Goal: Task Accomplishment & Management: Complete application form

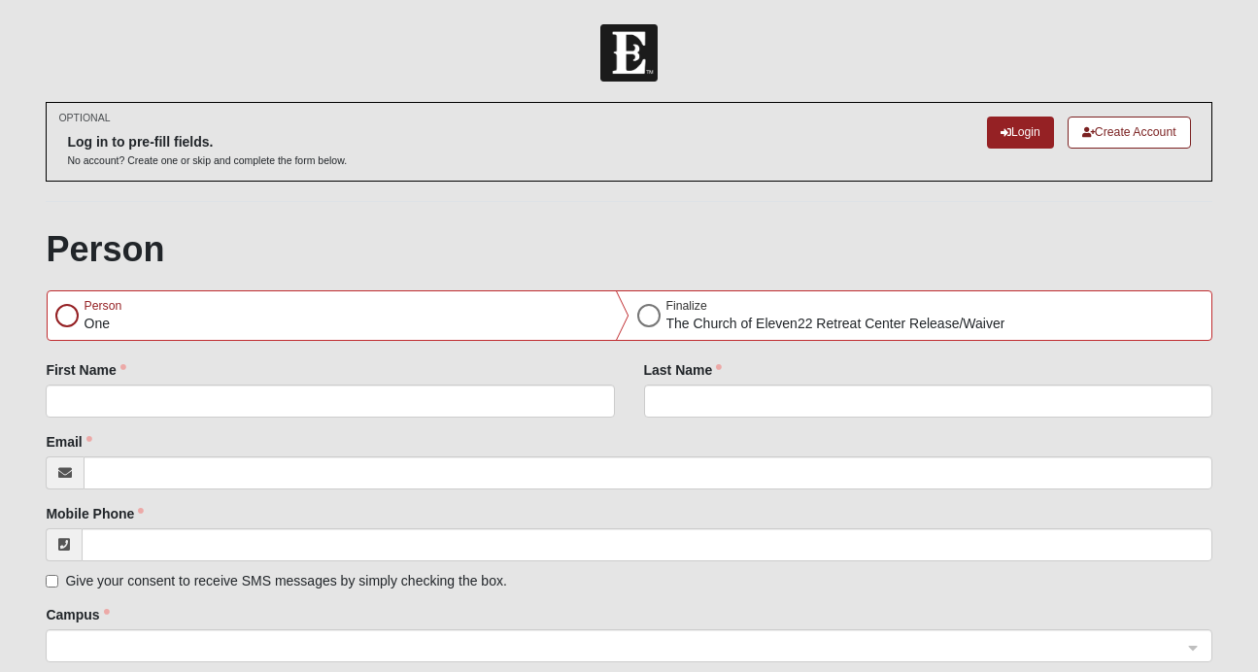
click at [466, 329] on div "Person One" at bounding box center [339, 315] width 582 height 49
click at [65, 318] on div at bounding box center [66, 315] width 23 height 23
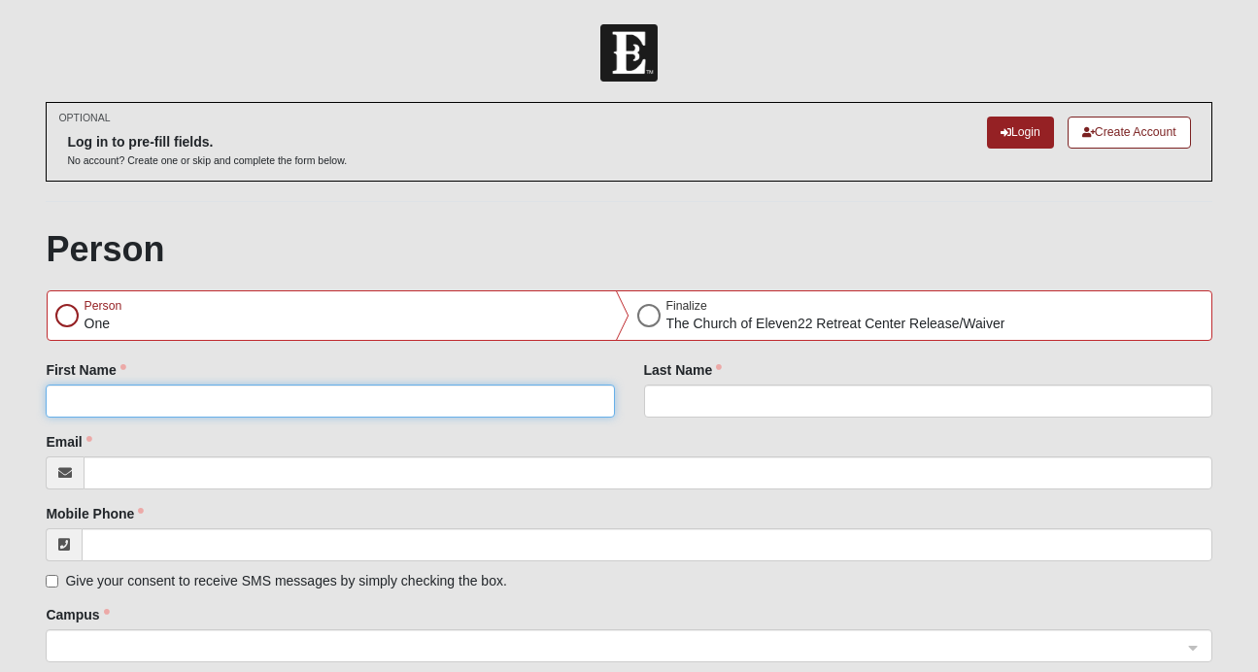
click at [260, 409] on input "First Name" at bounding box center [330, 401] width 568 height 33
type input "[PERSON_NAME]"
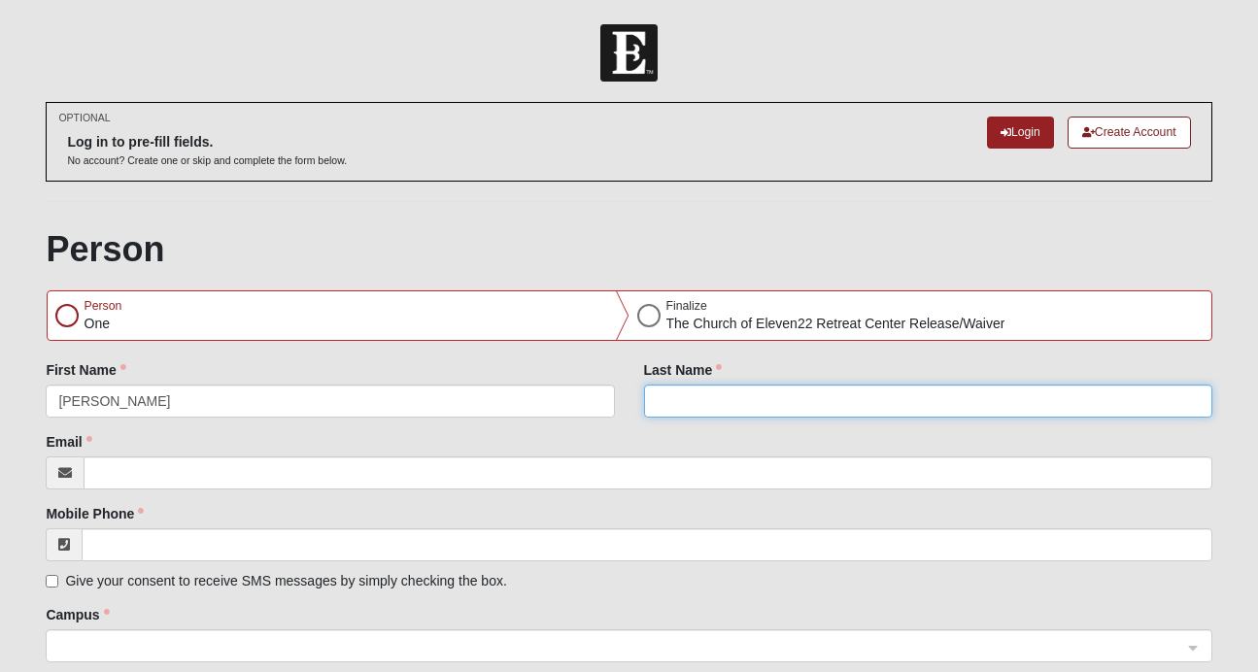
type input "[PERSON_NAME]"
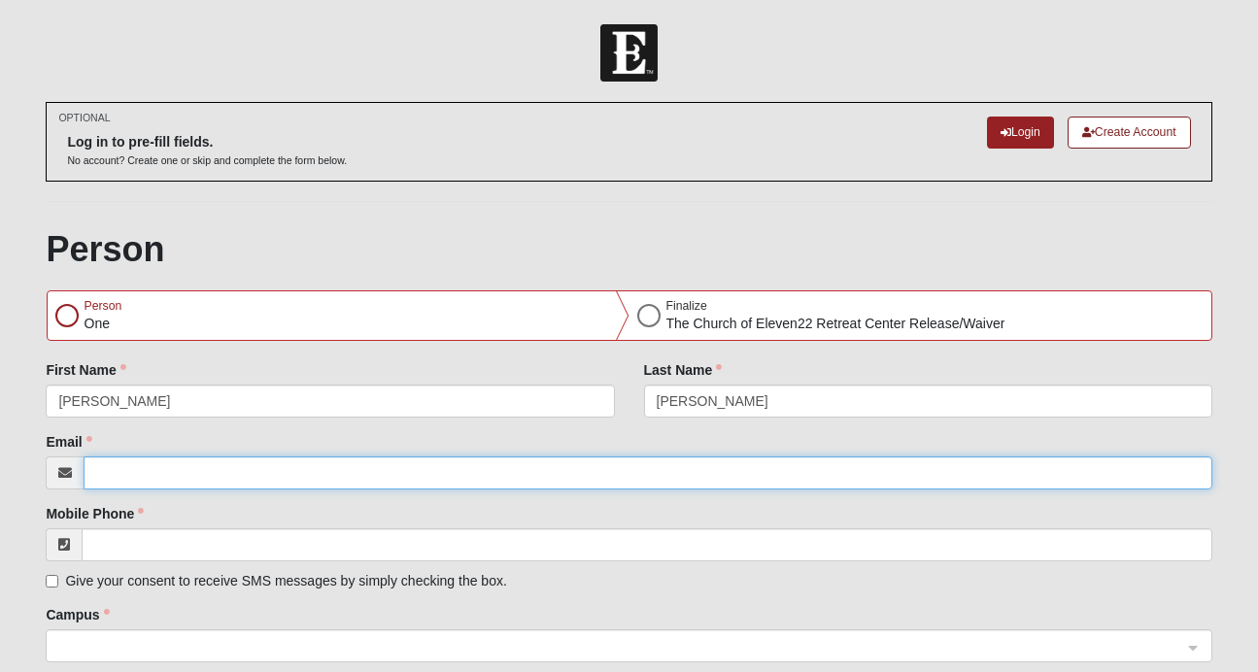
type input "[PERSON_NAME][EMAIL_ADDRESS][DOMAIN_NAME]"
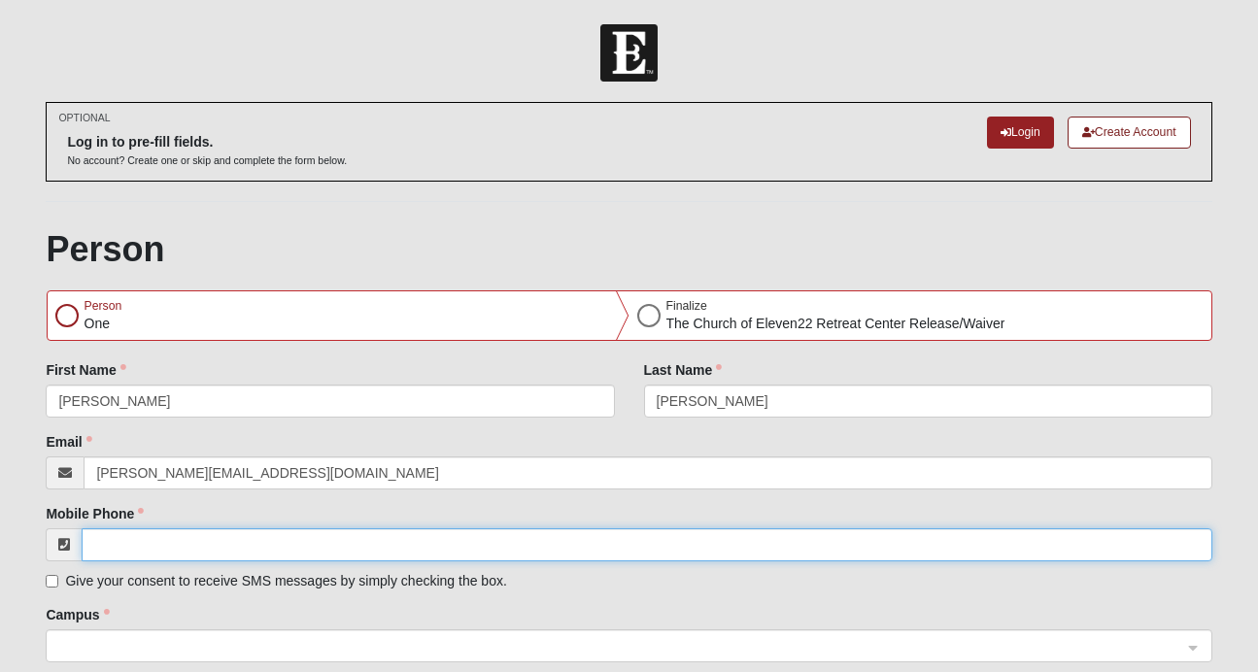
type input "[PHONE_NUMBER]"
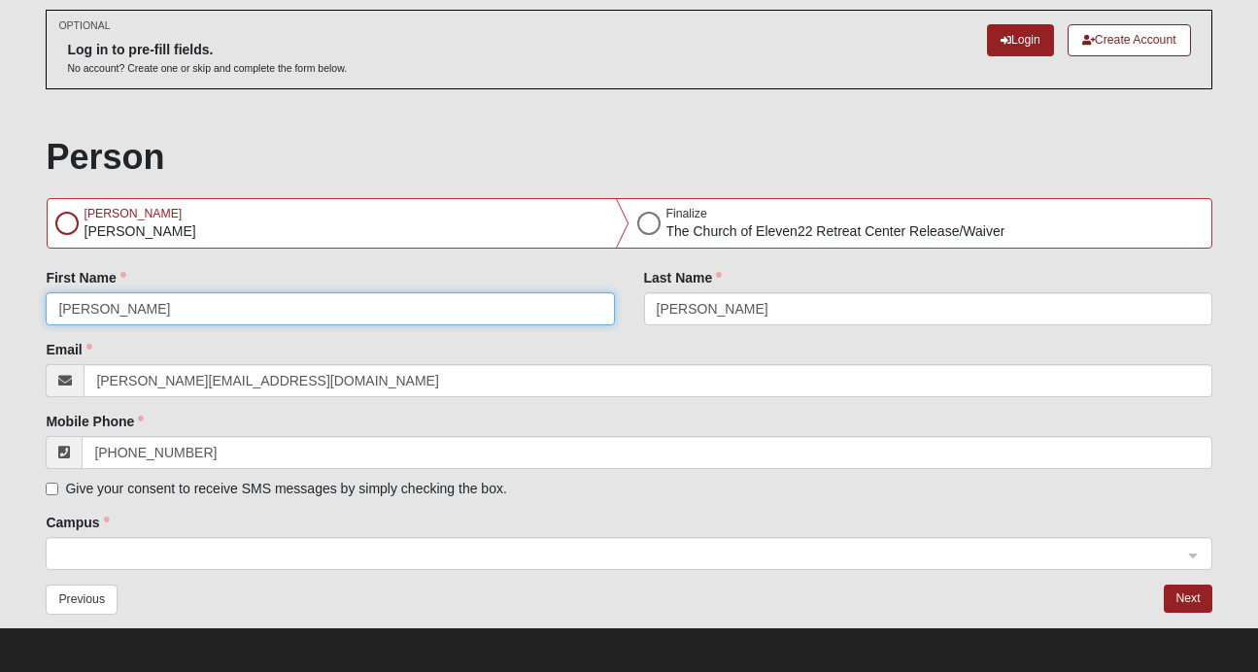
scroll to position [98, 0]
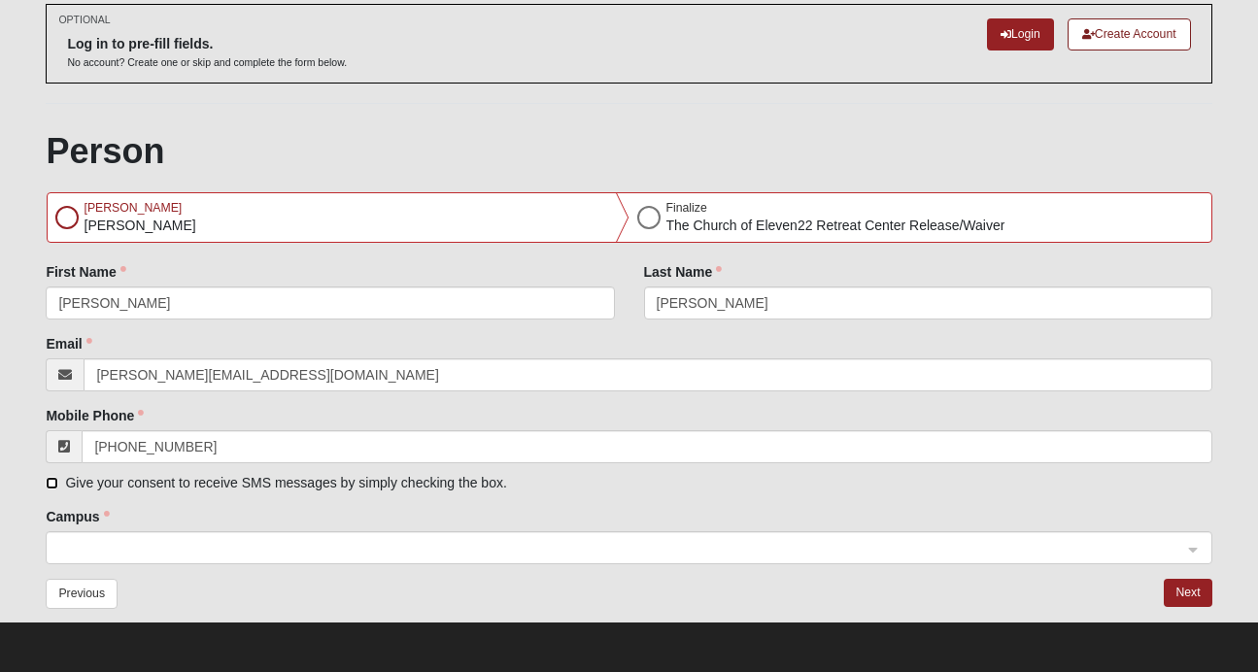
click at [50, 481] on input "Give your consent to receive SMS messages by simply checking the box." at bounding box center [52, 483] width 13 height 13
checkbox input "true"
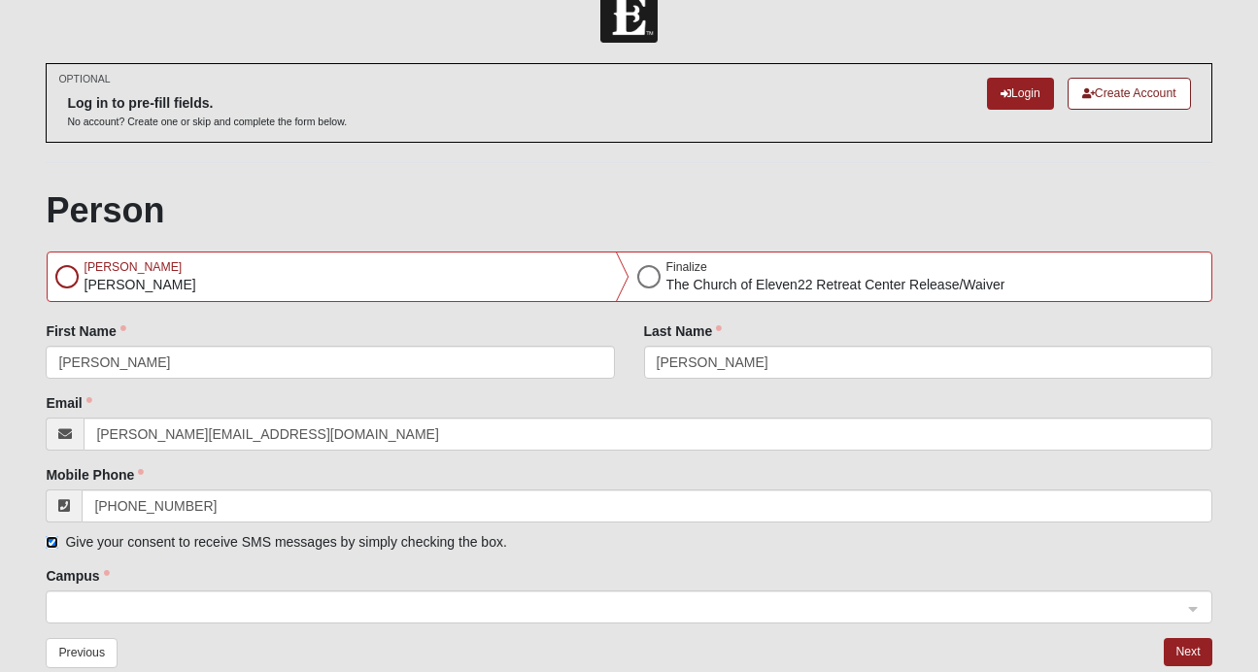
scroll to position [0, 0]
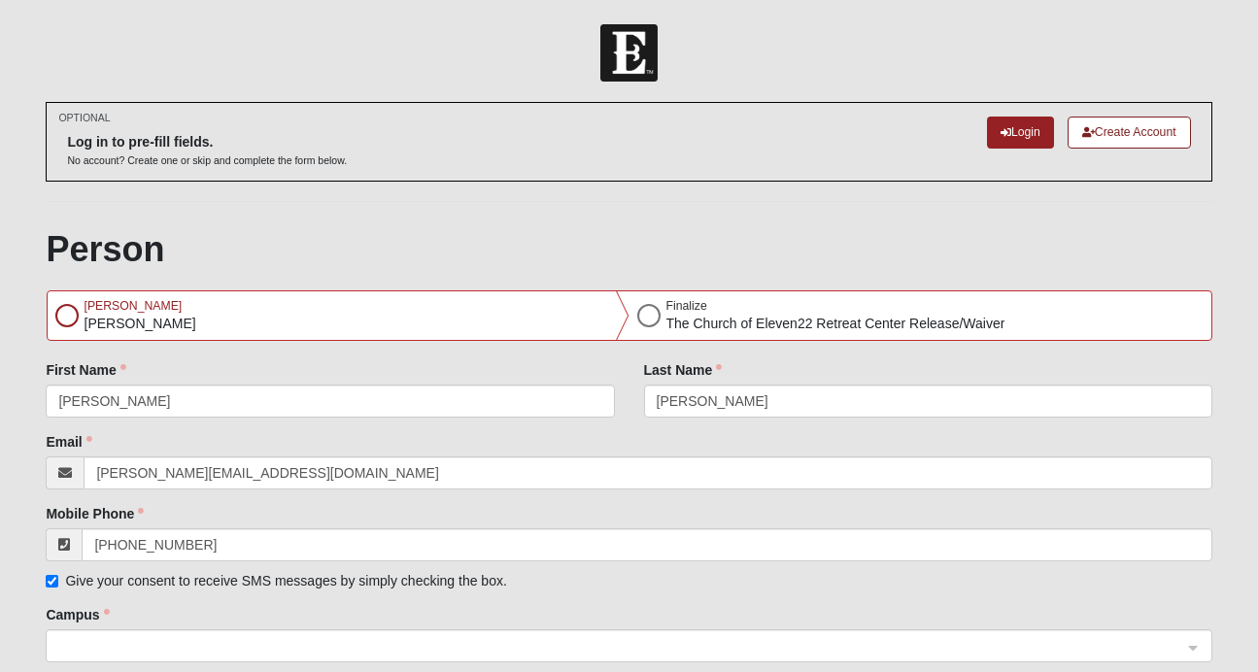
click at [648, 316] on div at bounding box center [648, 315] width 23 height 23
click at [357, 332] on div "[PERSON_NAME]" at bounding box center [339, 315] width 582 height 49
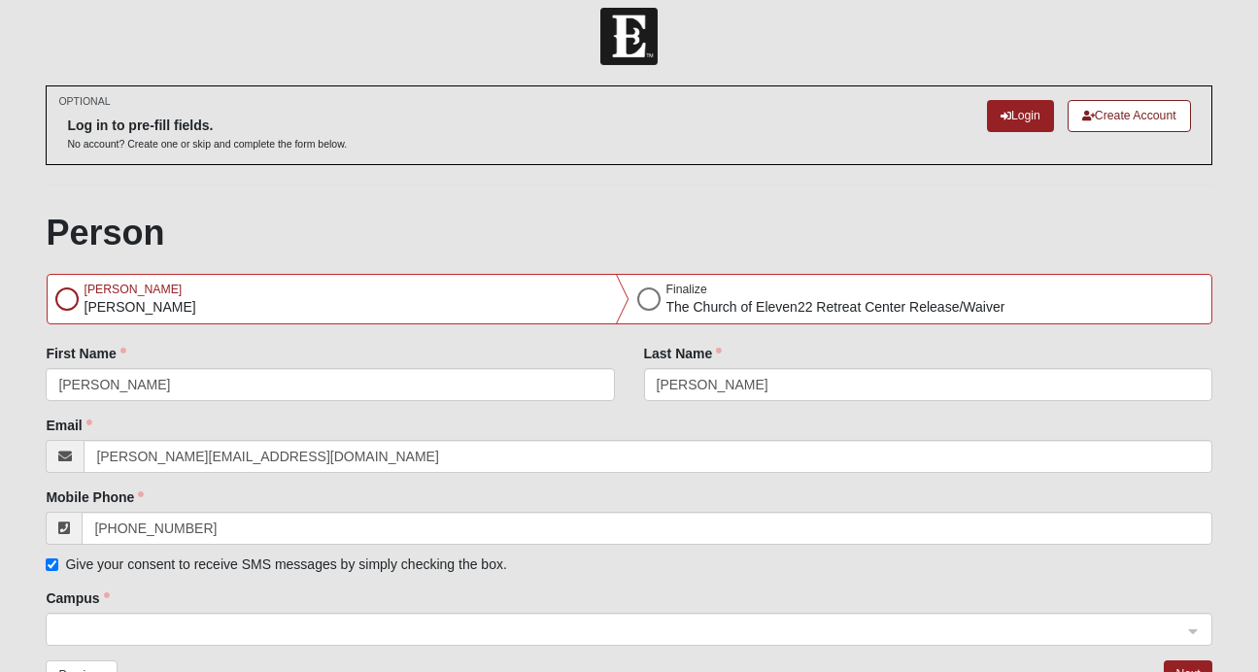
scroll to position [98, 0]
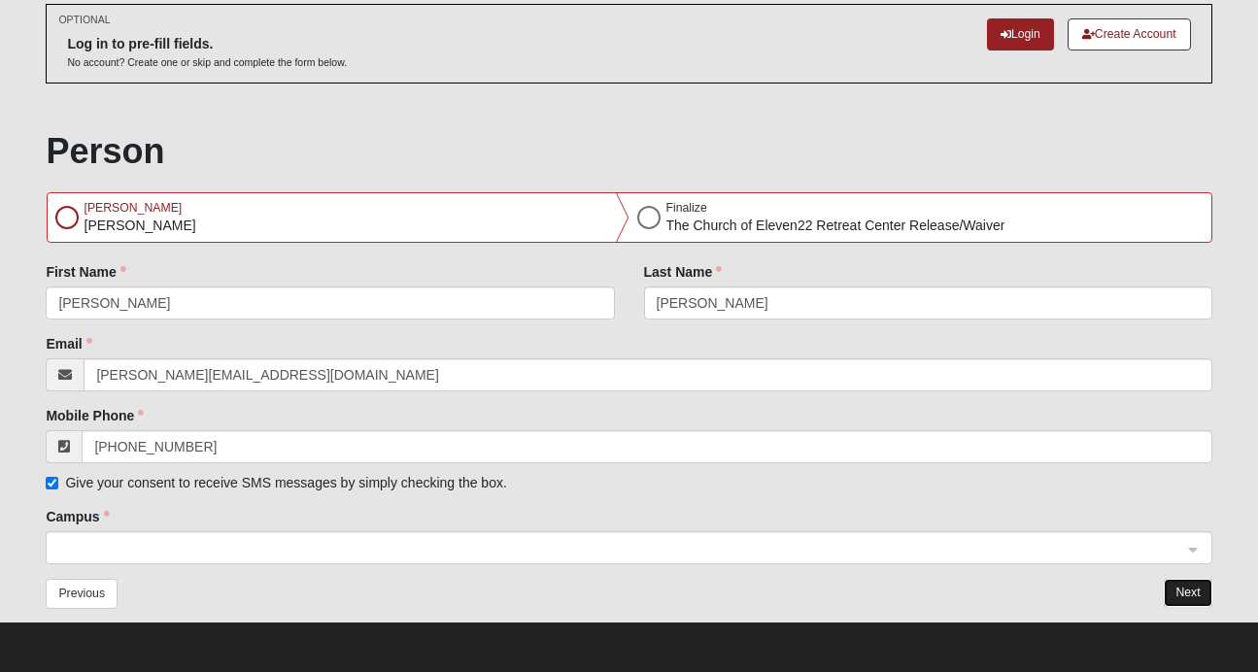
click at [1188, 598] on button "Next" at bounding box center [1188, 593] width 48 height 28
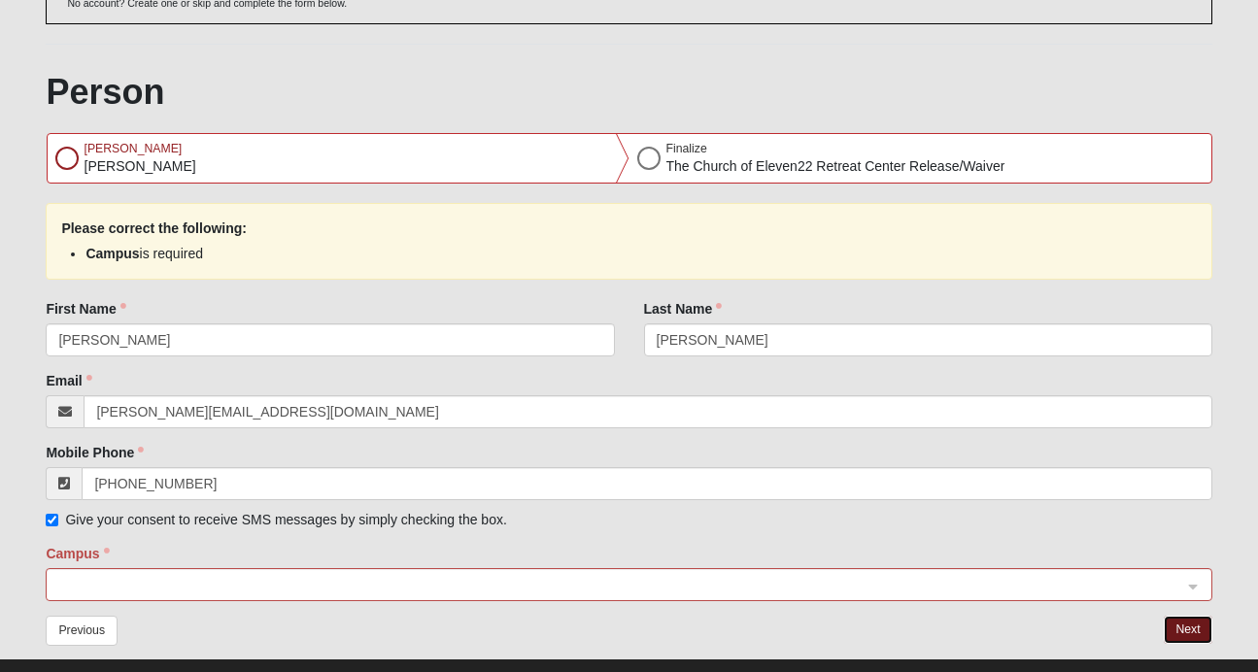
scroll to position [194, 0]
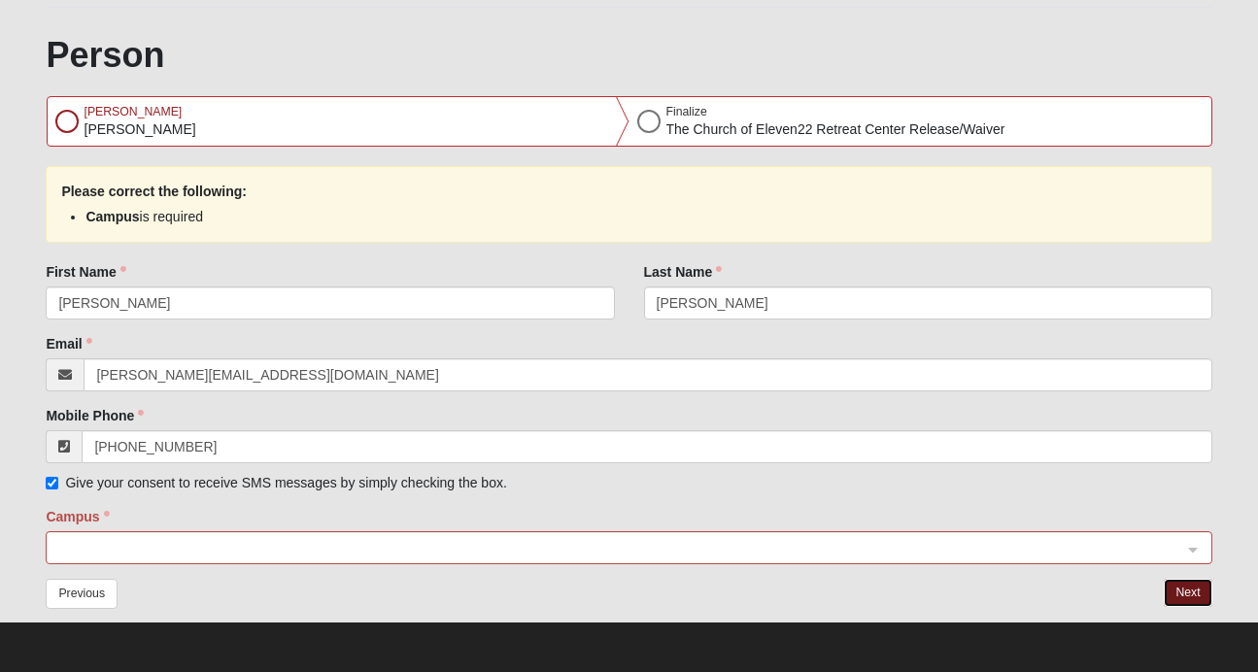
click at [244, 553] on span at bounding box center [619, 548] width 1123 height 21
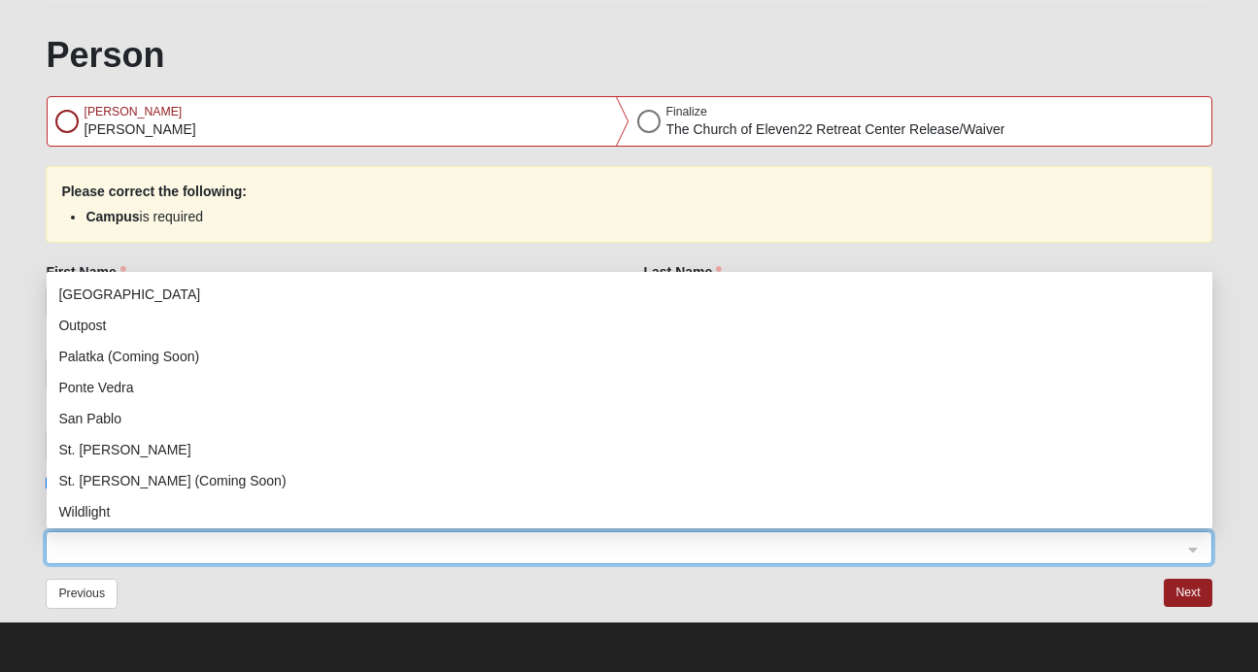
scroll to position [249, 0]
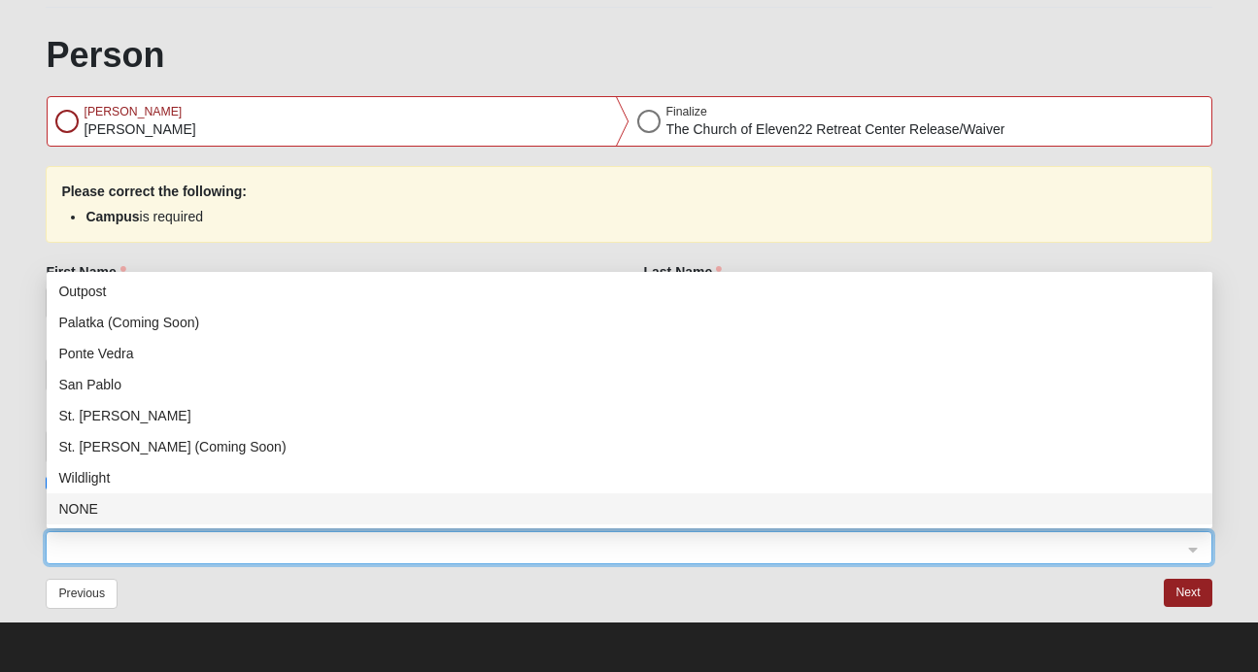
click at [119, 513] on div "NONE" at bounding box center [629, 508] width 1142 height 21
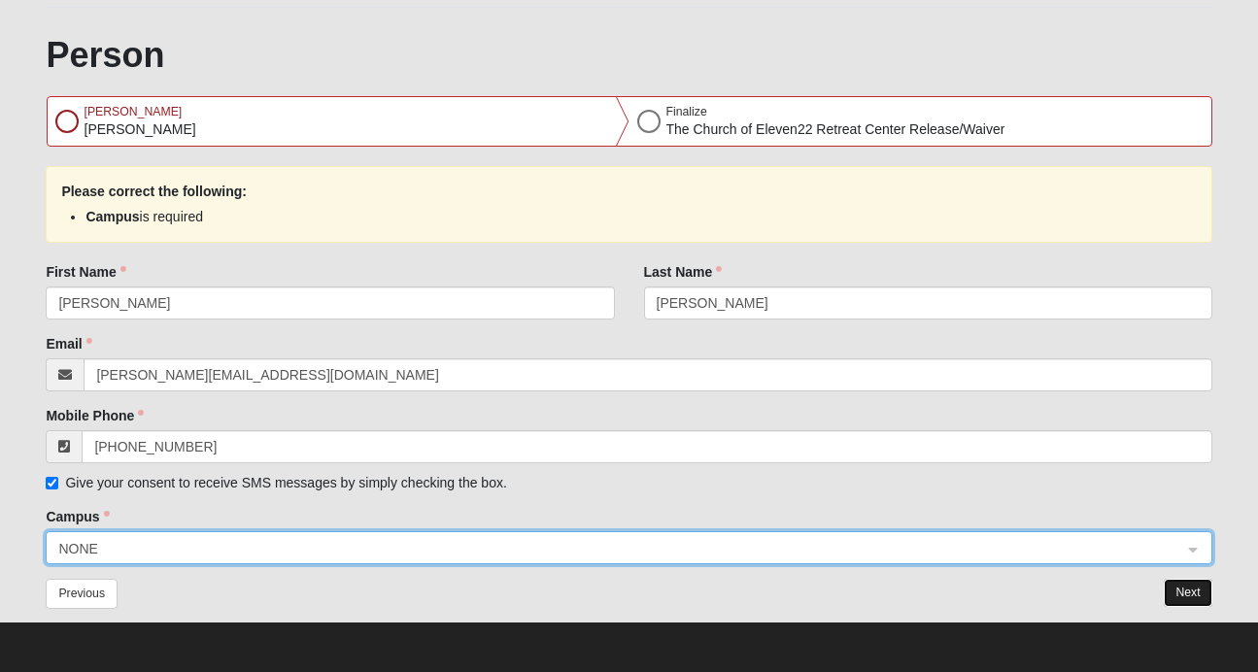
click at [1189, 595] on button "Next" at bounding box center [1188, 593] width 48 height 28
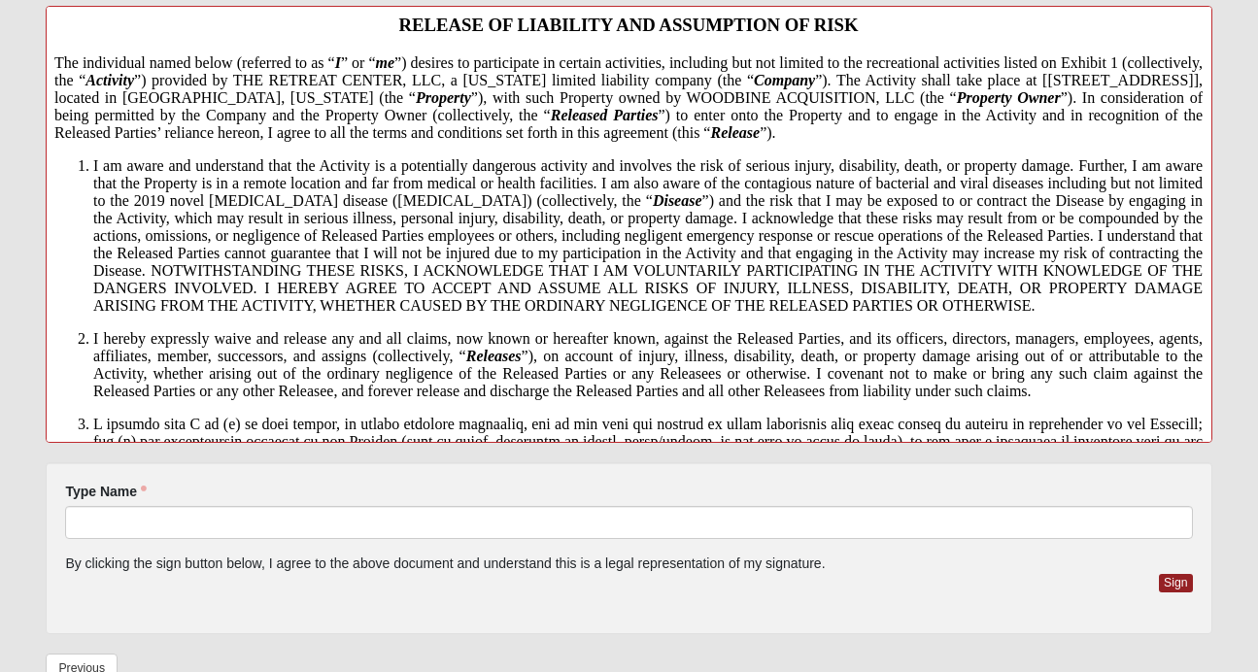
scroll to position [25, 0]
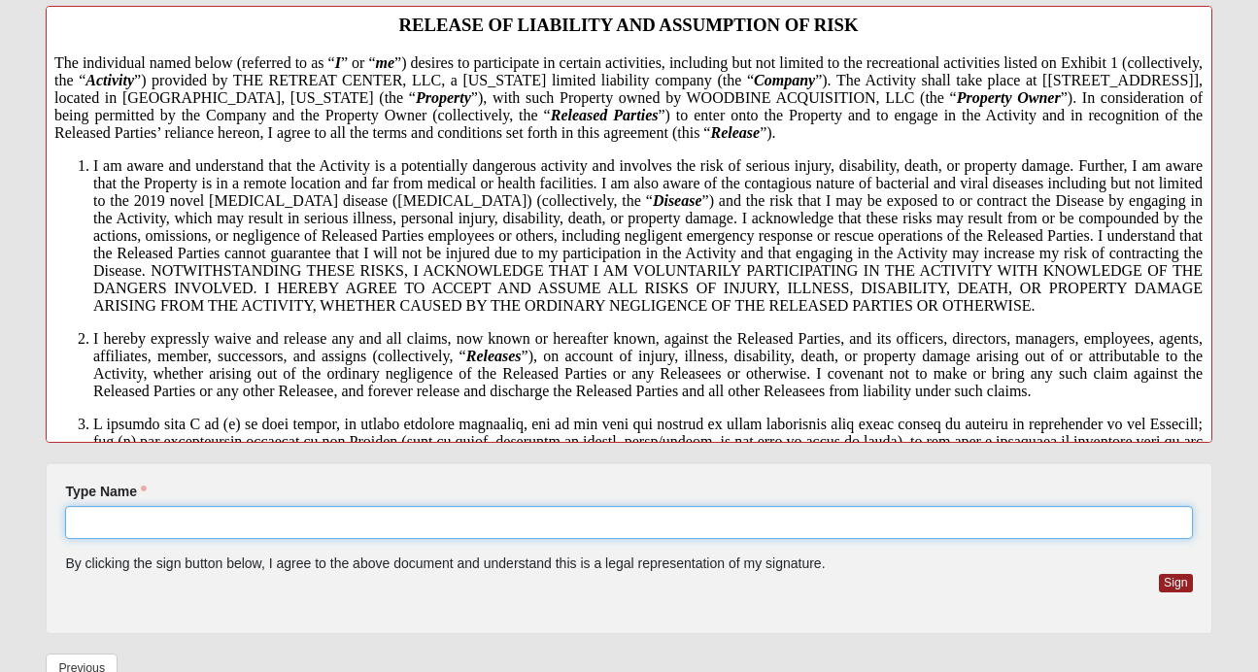
click at [231, 528] on input "Type Name" at bounding box center [628, 522] width 1127 height 33
type input "j"
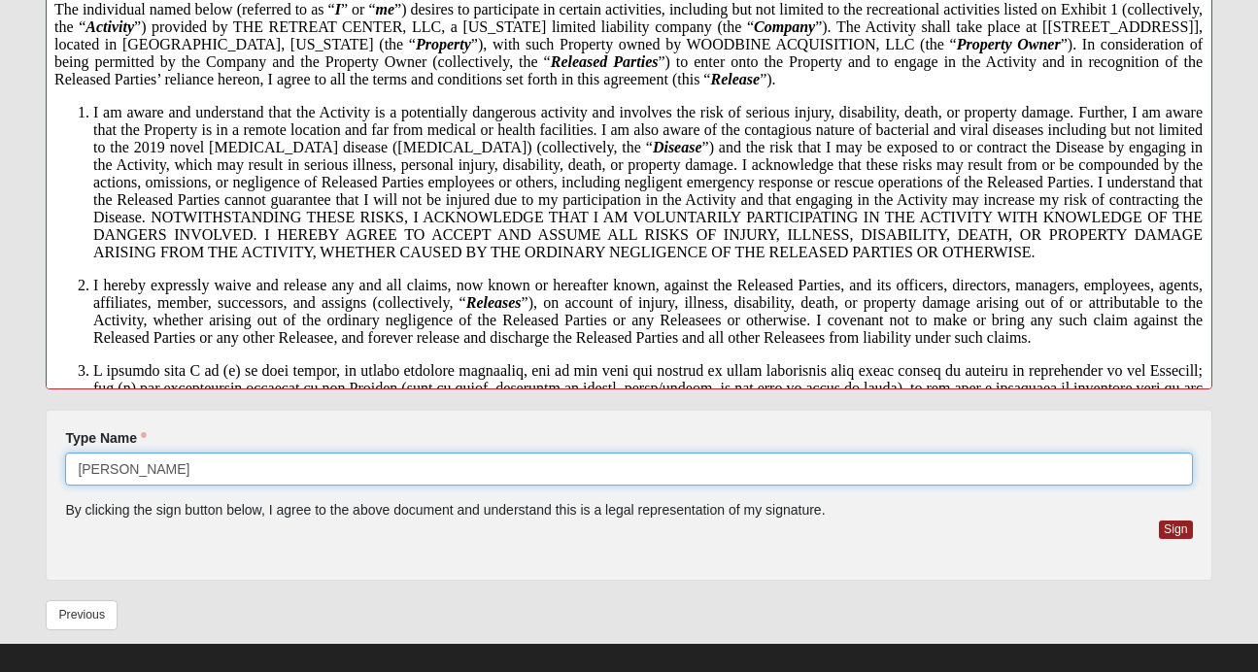
scroll to position [507, 0]
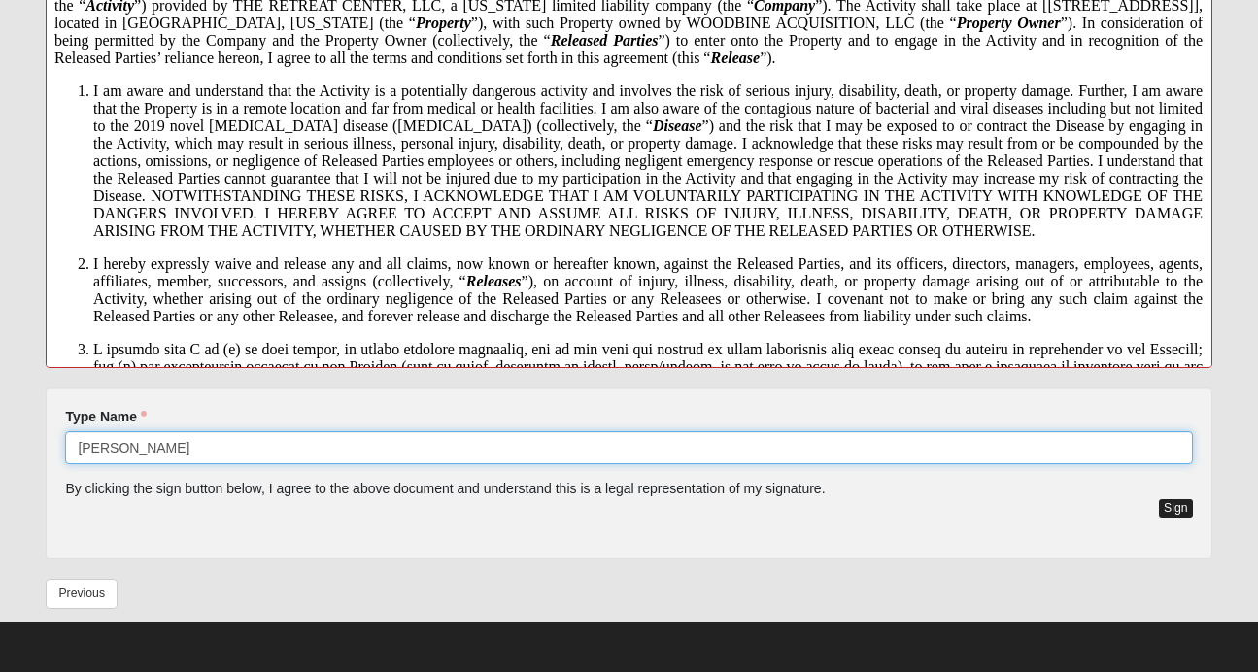
type input "[PERSON_NAME]"
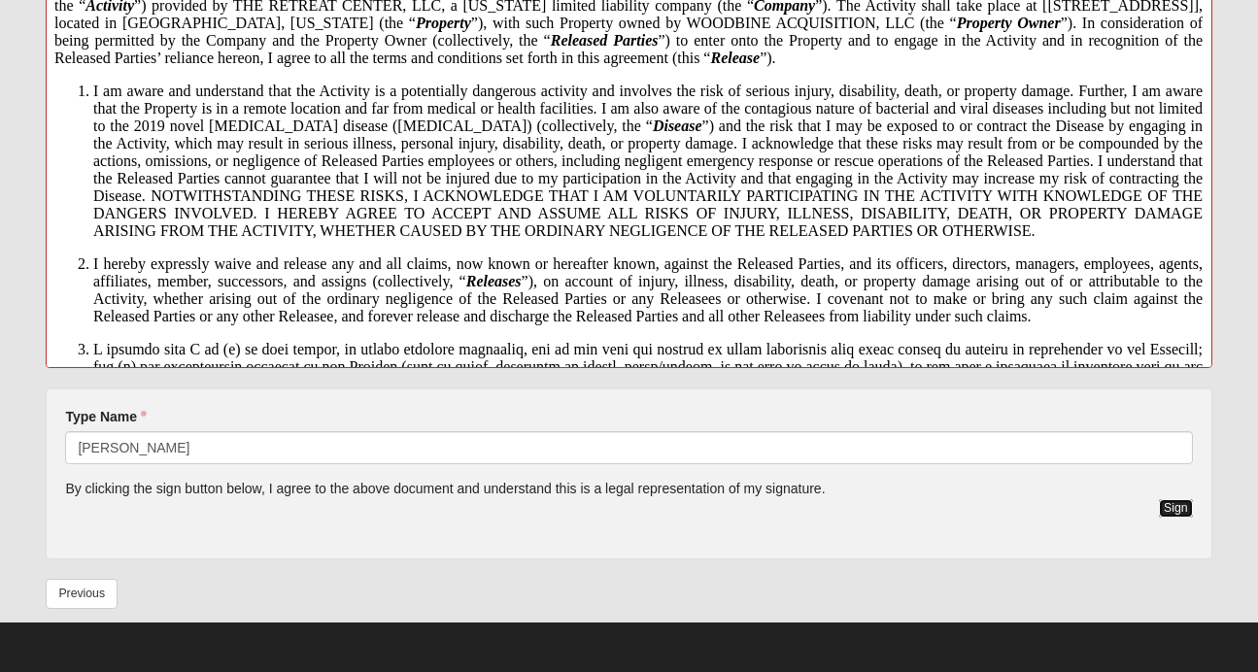
click at [1176, 504] on button "Sign" at bounding box center [1176, 508] width 34 height 18
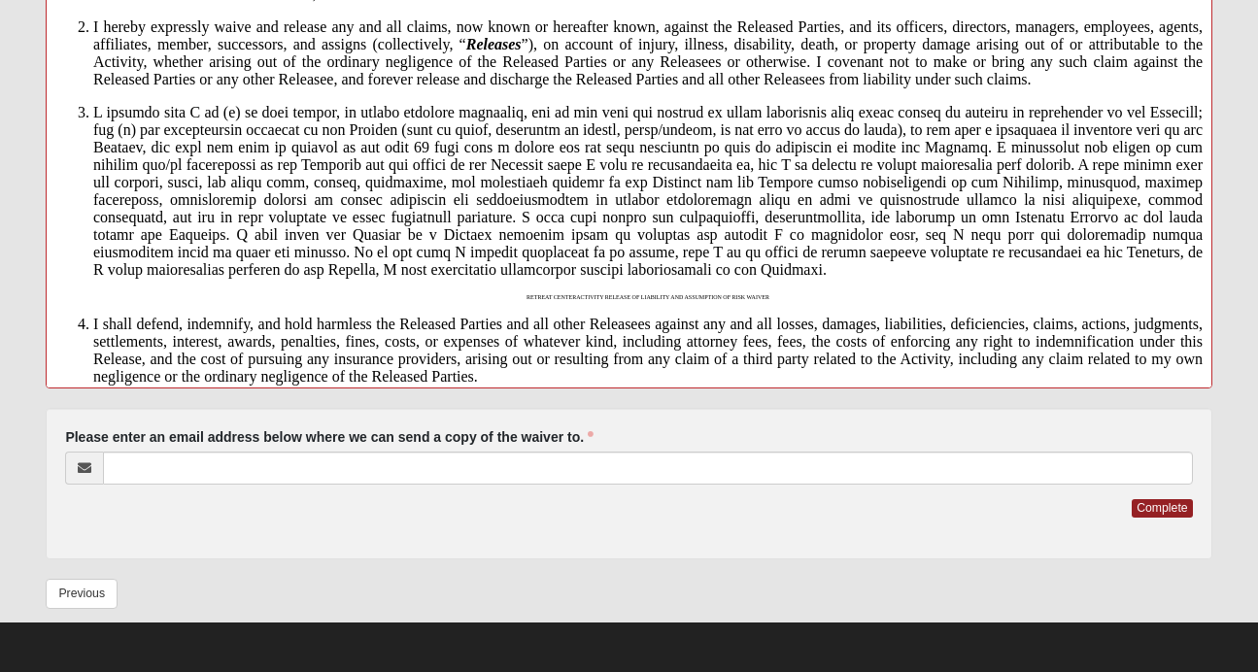
scroll to position [313, 0]
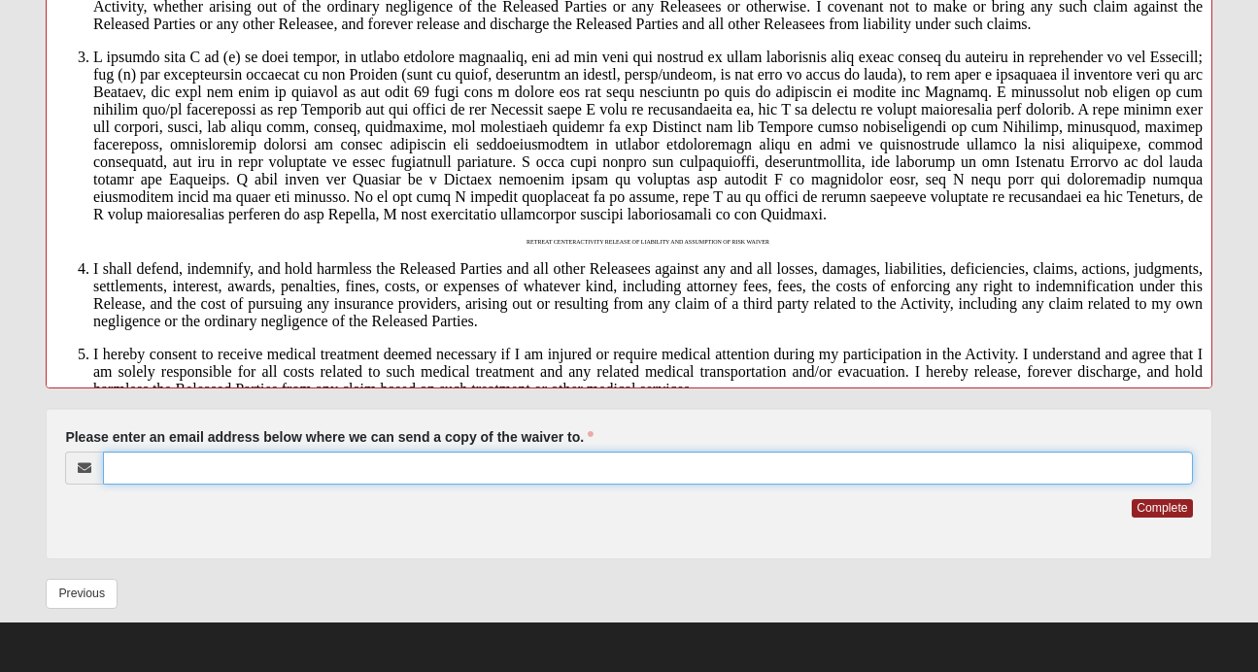
click at [274, 480] on input "Please enter an email address below where we can send a copy of the waiver to." at bounding box center [647, 468] width 1089 height 33
click at [248, 453] on input "Please enter an email address below where we can send a copy of the waiver to." at bounding box center [647, 468] width 1089 height 33
type input "[PERSON_NAME][EMAIL_ADDRESS][DOMAIN_NAME]"
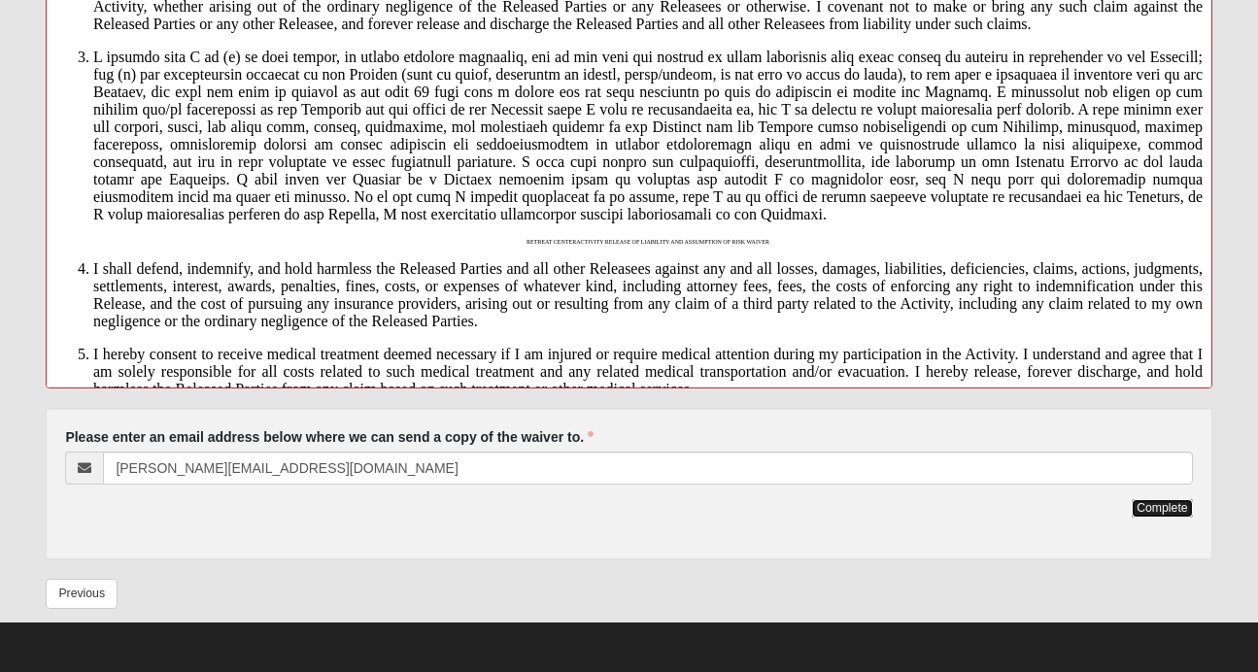
click at [1179, 515] on button "Complete" at bounding box center [1162, 508] width 60 height 18
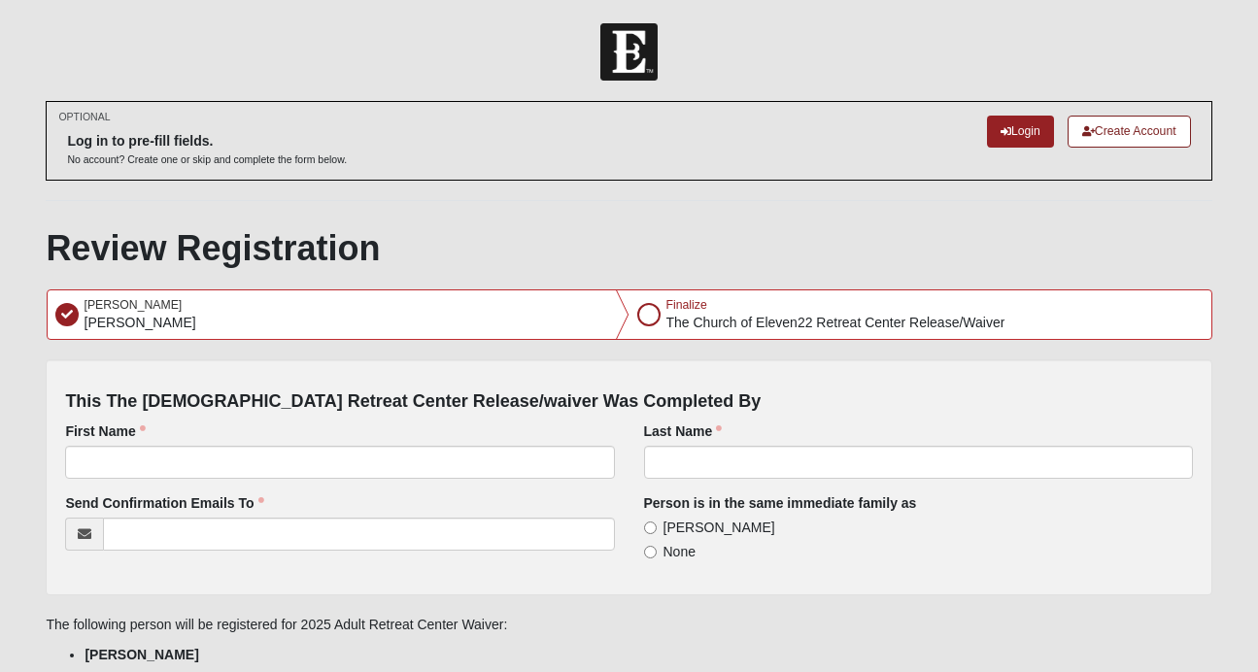
scroll to position [0, 0]
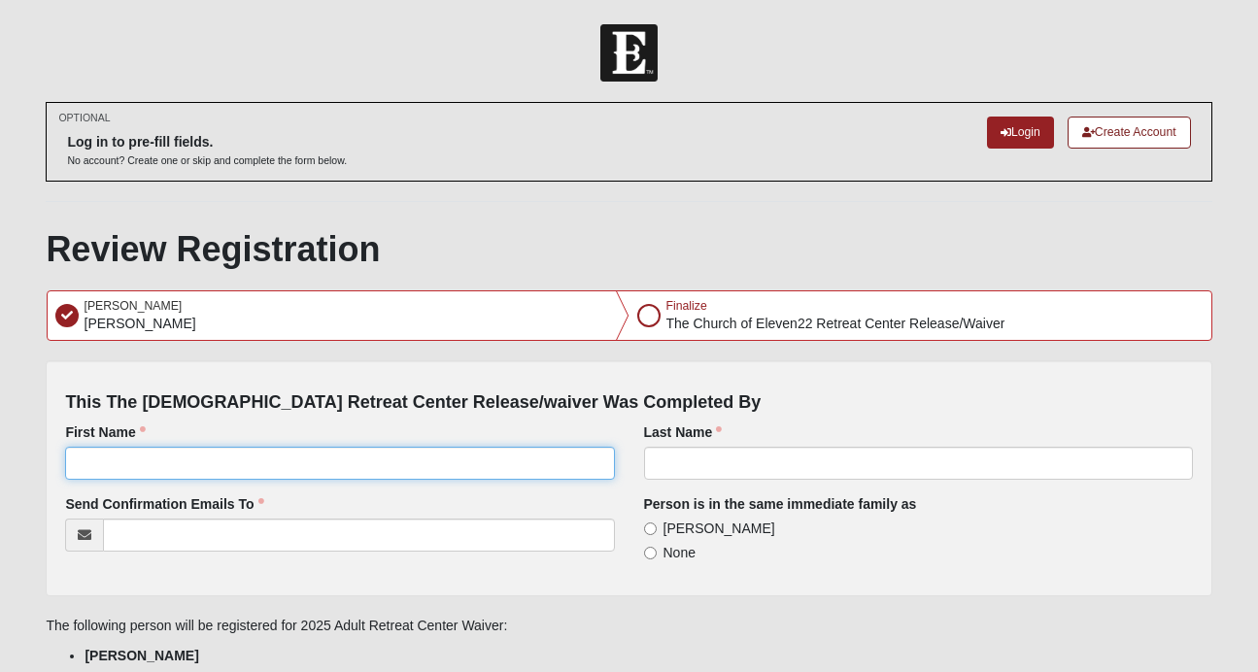
click at [347, 459] on input "First Name" at bounding box center [339, 463] width 549 height 33
type input "[PERSON_NAME]"
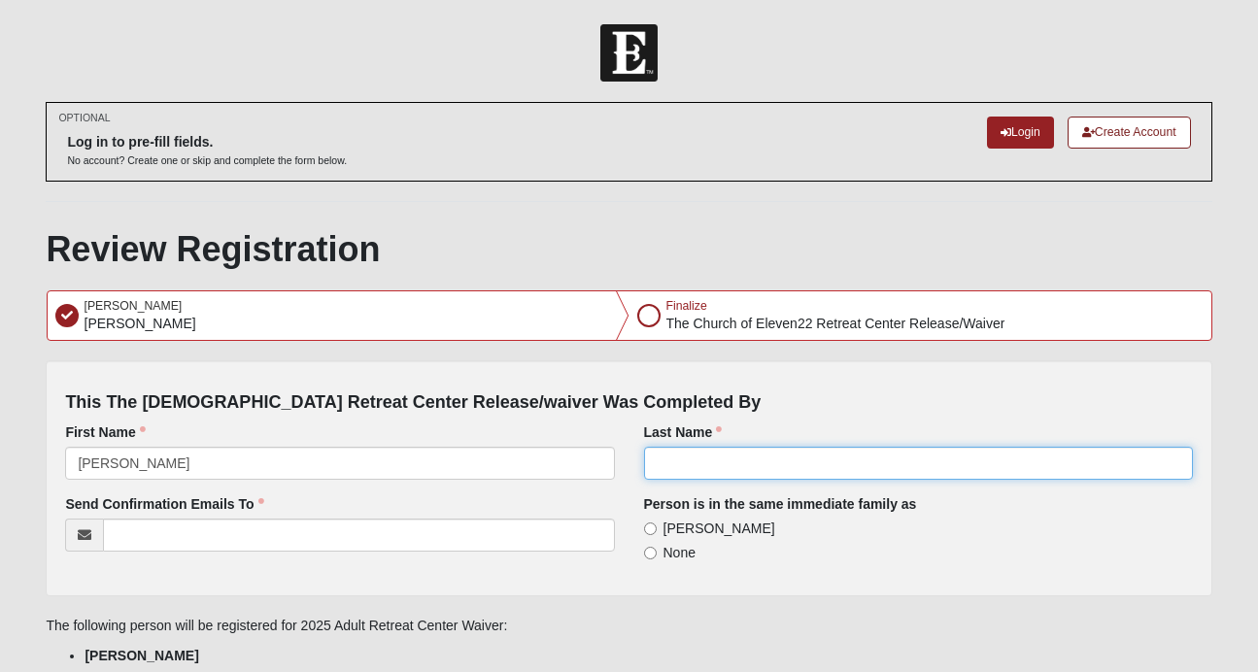
type input "[PERSON_NAME]"
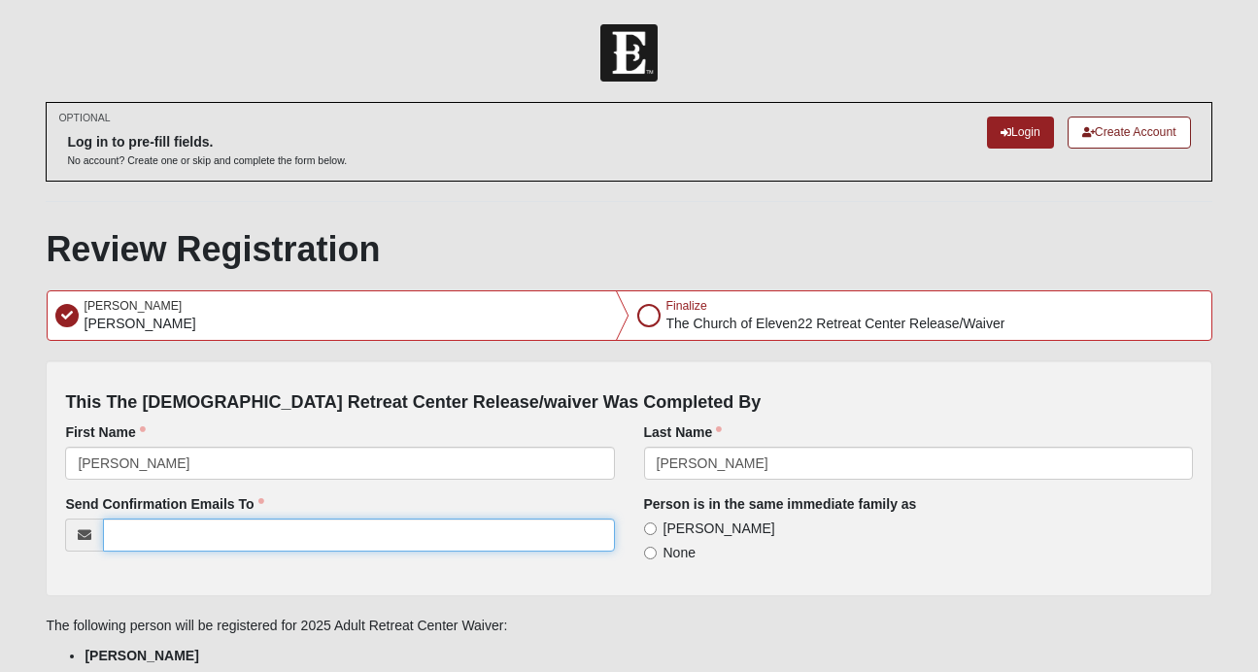
type input "[PERSON_NAME][EMAIL_ADDRESS][DOMAIN_NAME]"
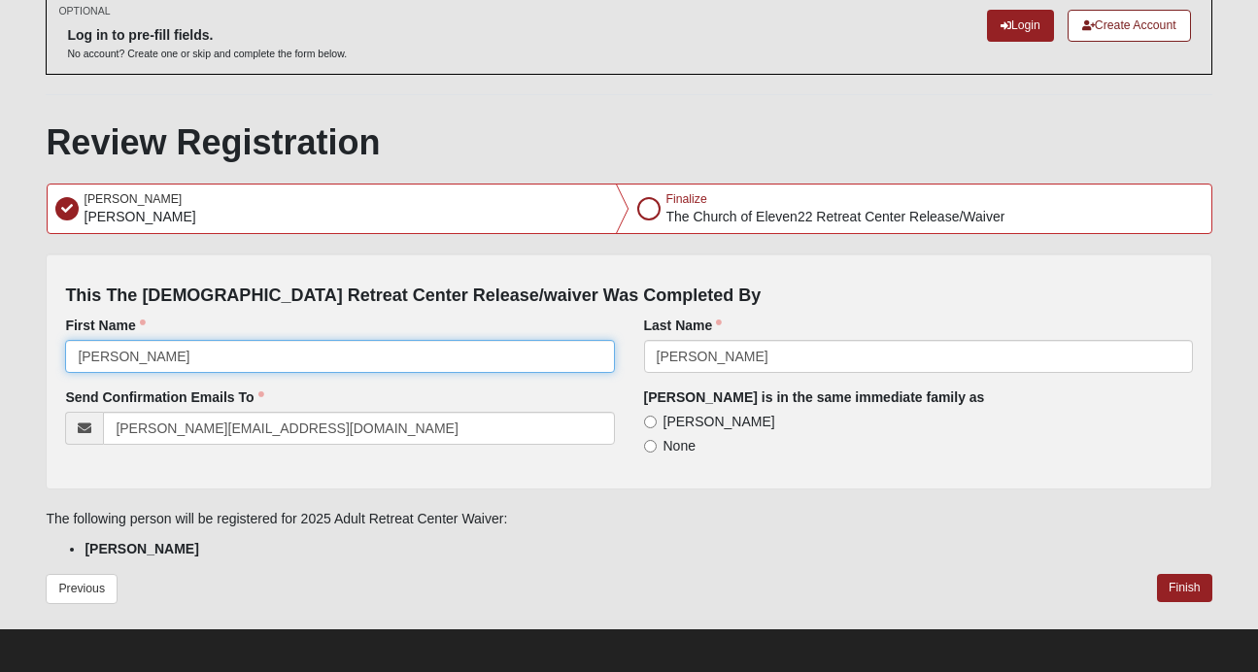
scroll to position [114, 0]
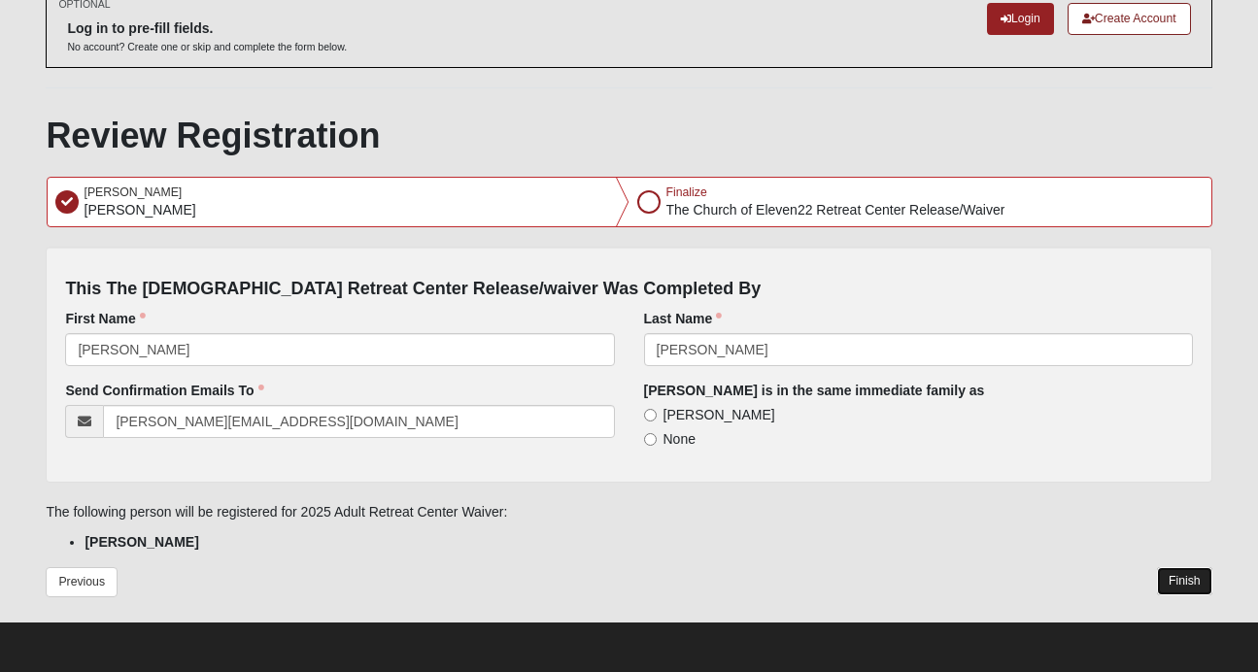
click at [1190, 584] on button "Finish" at bounding box center [1184, 581] width 55 height 28
